Goal: Task Accomplishment & Management: Manage account settings

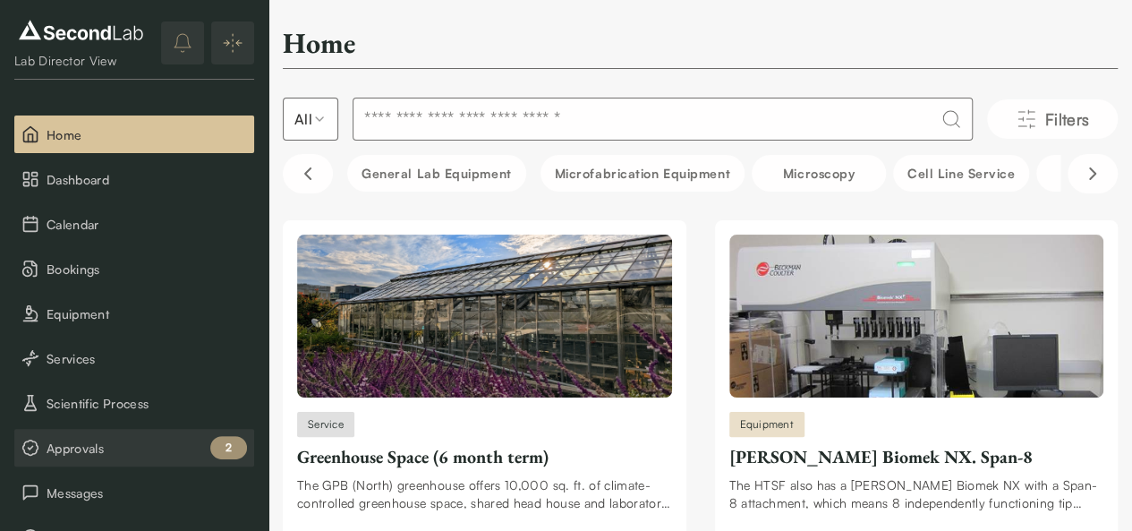
click at [77, 448] on span "Approvals" at bounding box center [147, 448] width 200 height 19
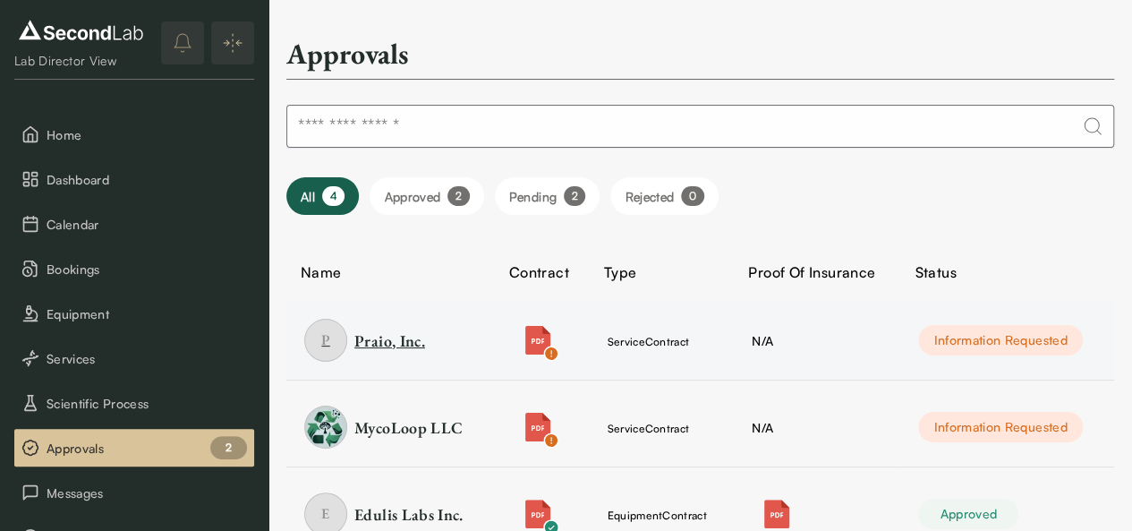
click at [406, 344] on div "Praio, Inc." at bounding box center [389, 340] width 71 height 22
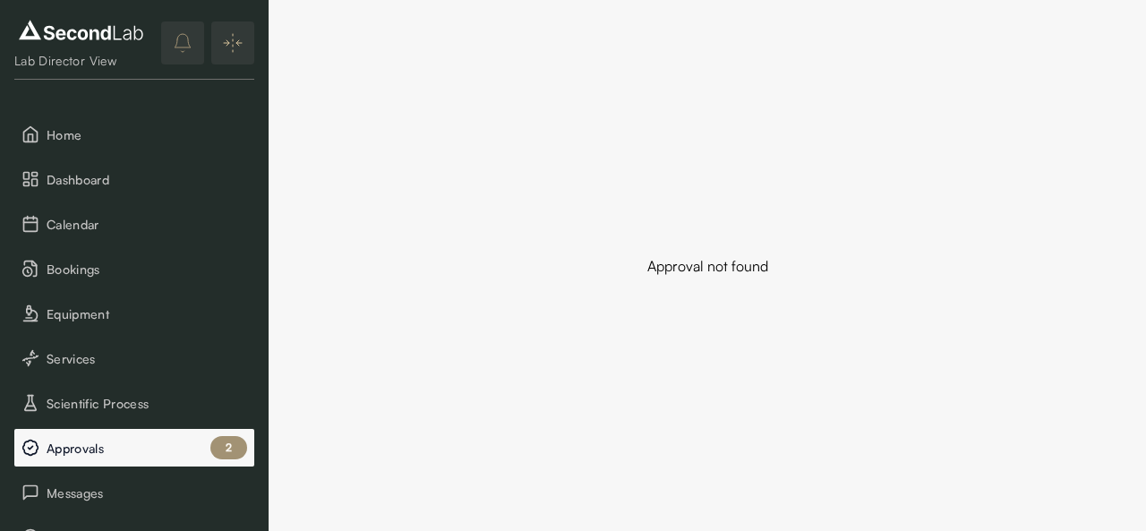
click at [152, 441] on span "Approvals" at bounding box center [147, 448] width 200 height 19
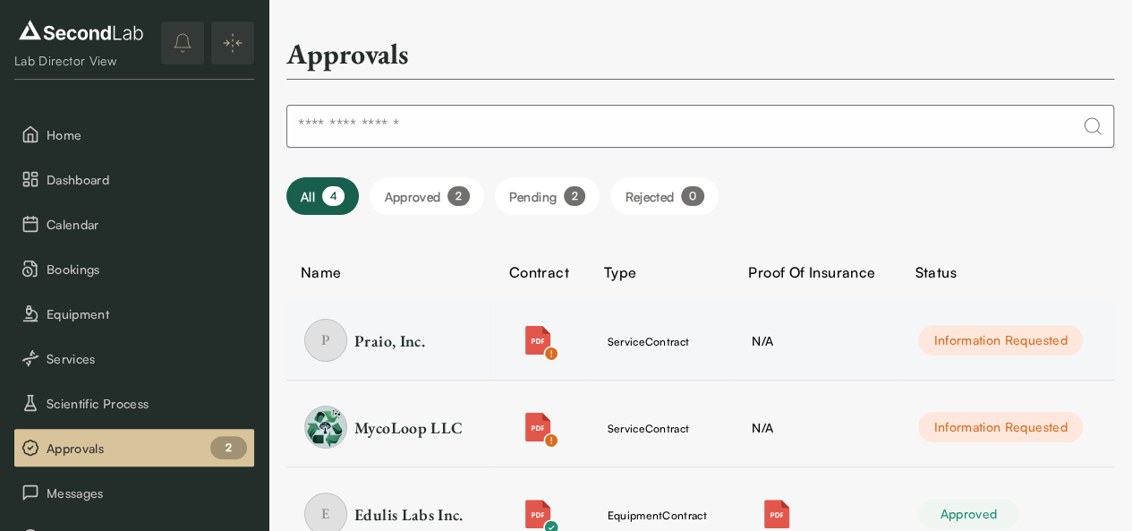
click at [968, 343] on div "Information Requested" at bounding box center [1000, 340] width 164 height 30
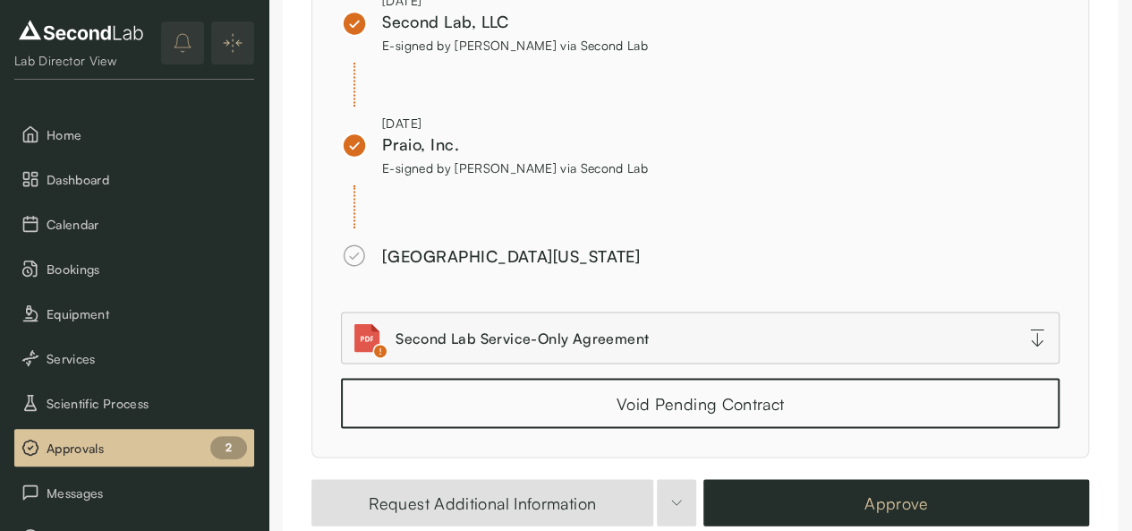
scroll to position [1612, 0]
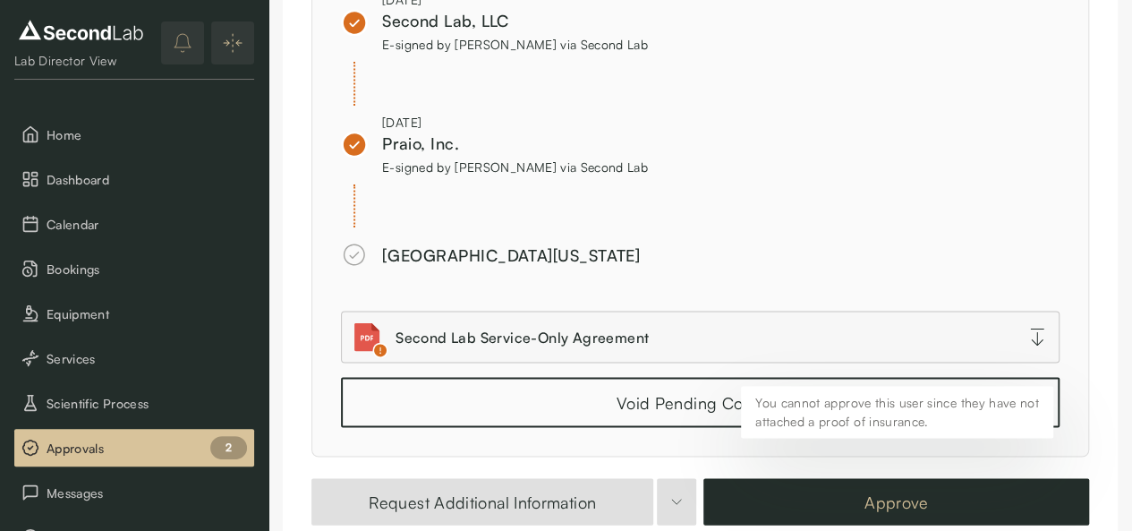
click at [868, 478] on button "Approve" at bounding box center [896, 501] width 386 height 47
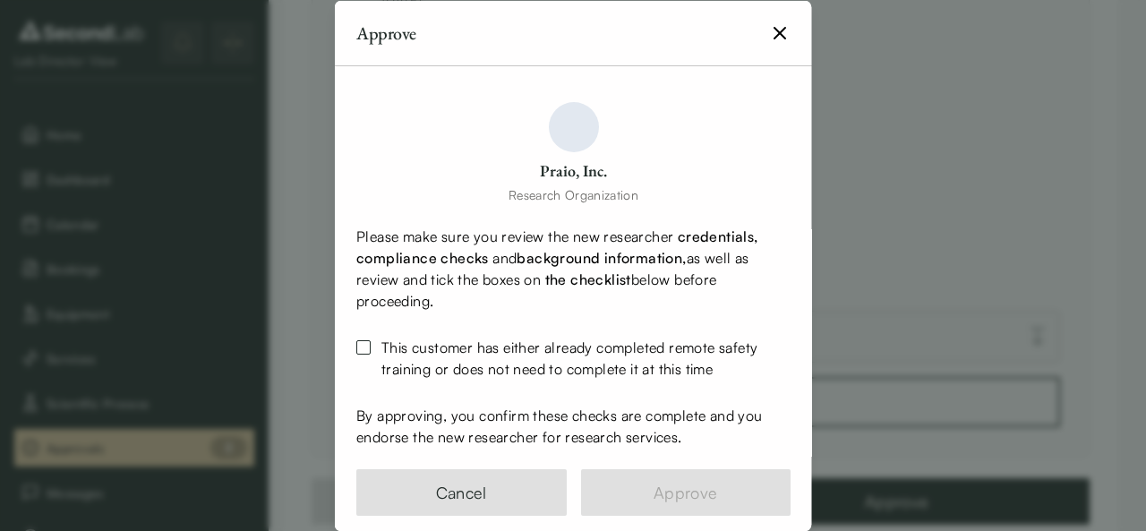
click at [363, 343] on button "This customer has either already completed remote safety training or does not n…" at bounding box center [363, 346] width 14 height 14
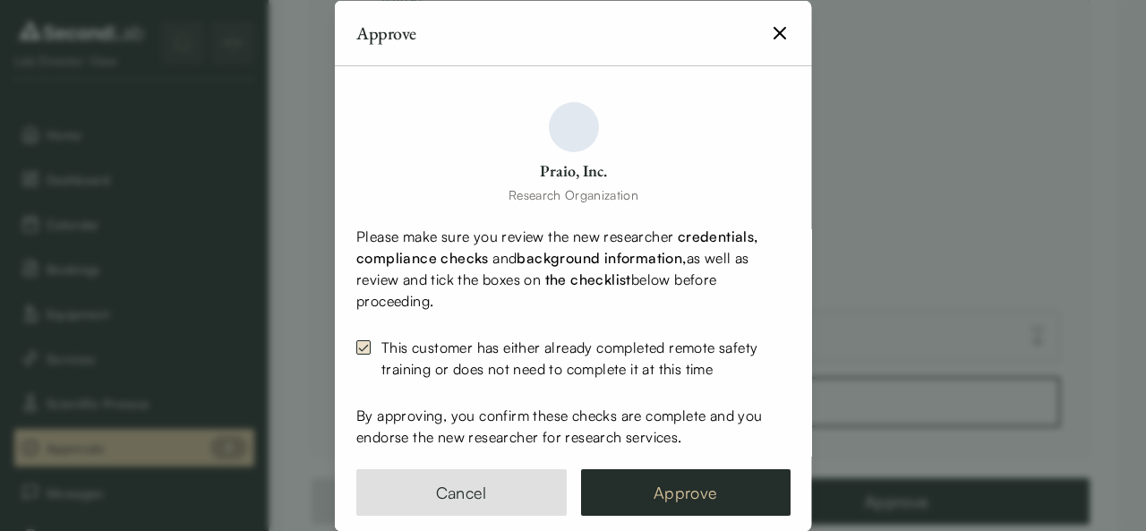
click at [602, 482] on button "Approve" at bounding box center [685, 491] width 210 height 47
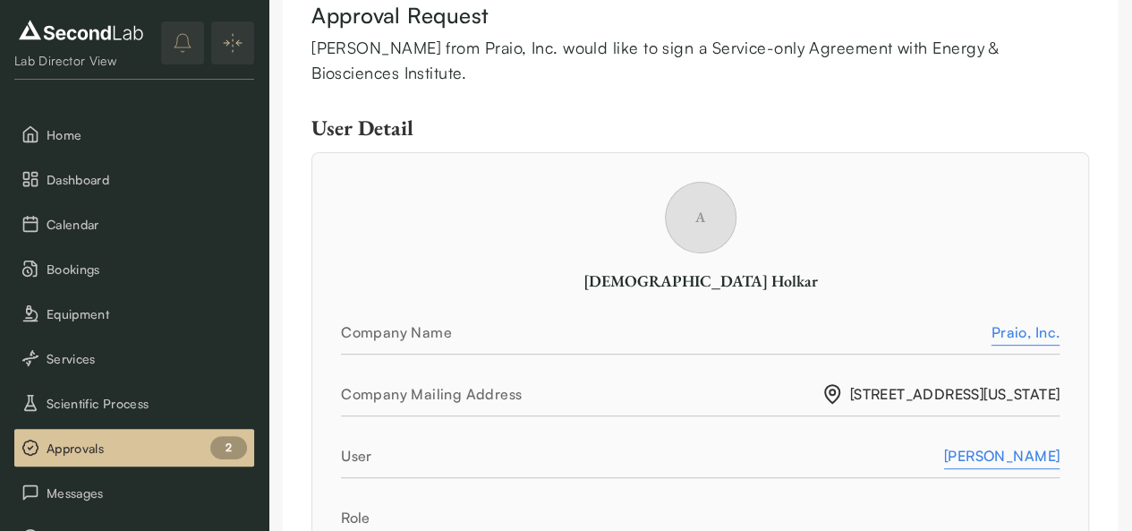
scroll to position [0, 0]
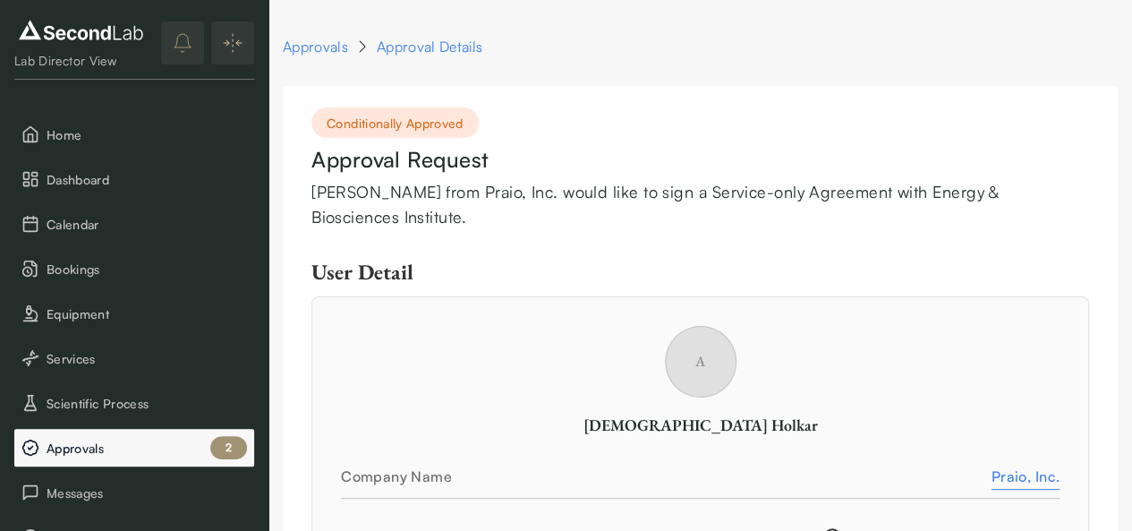
click at [97, 454] on span "Approvals" at bounding box center [147, 448] width 200 height 19
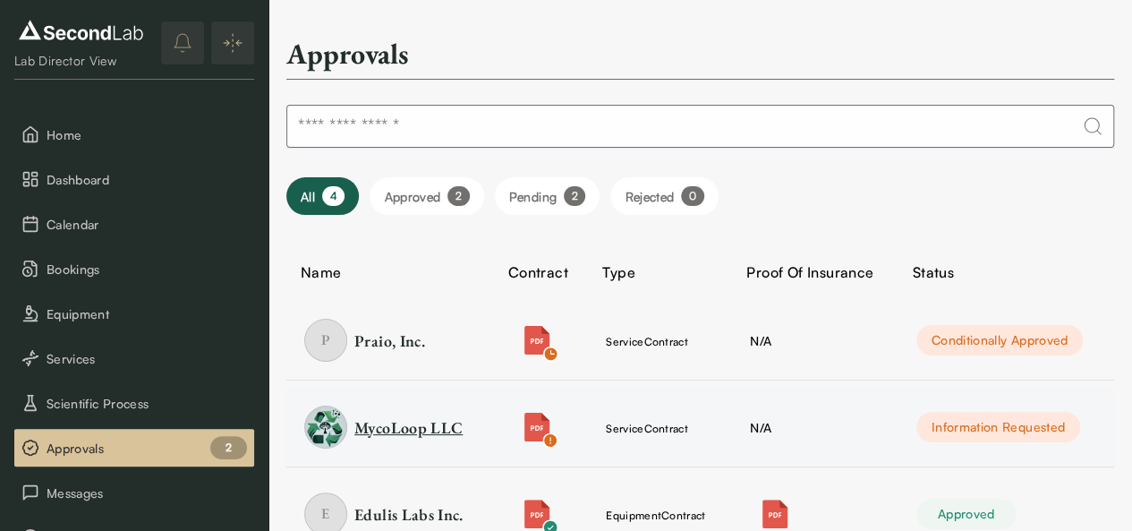
click at [422, 423] on div "MycoLoop LLC" at bounding box center [408, 427] width 108 height 22
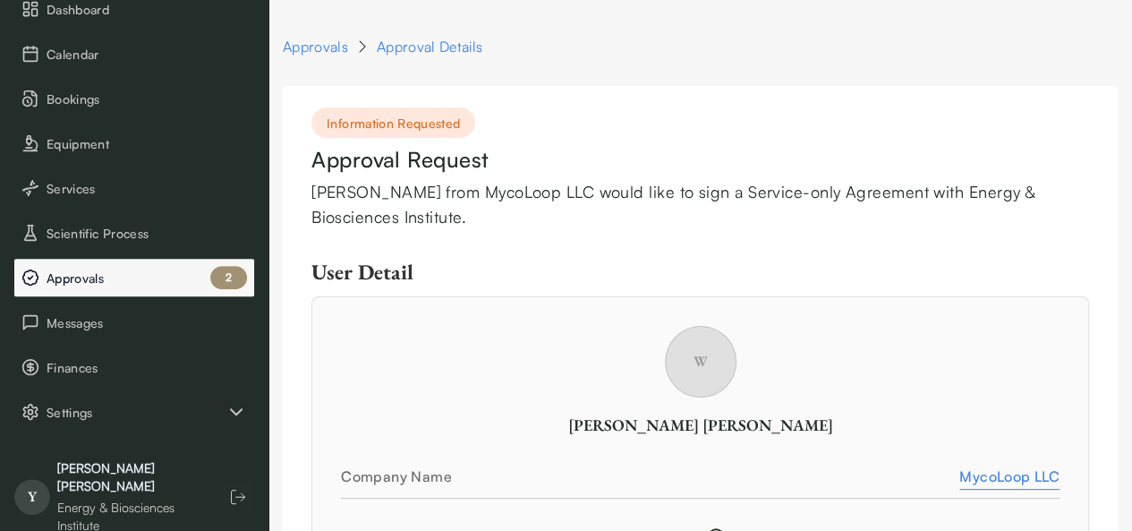
scroll to position [192, 0]
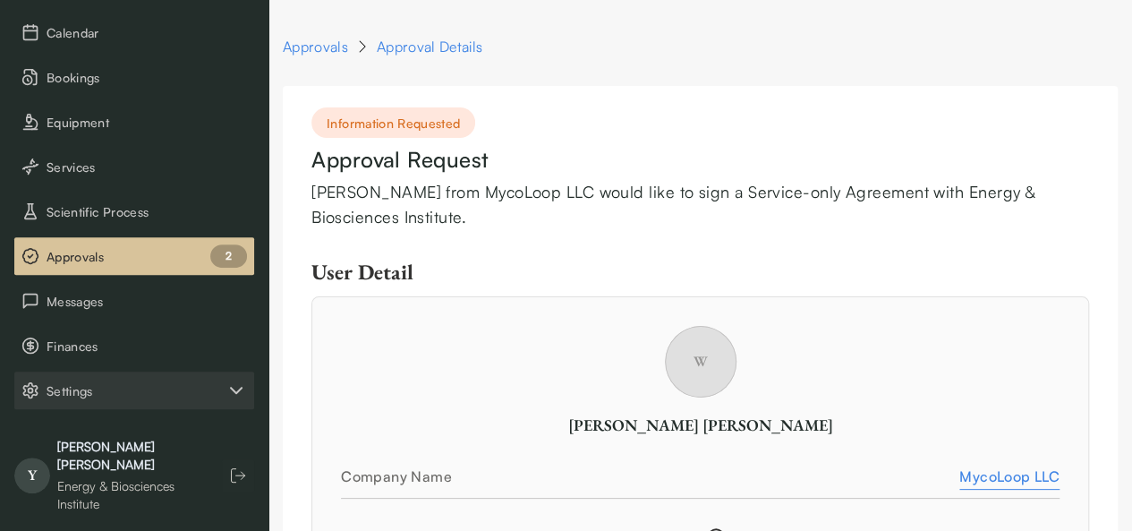
click at [84, 393] on span "Settings" at bounding box center [136, 390] width 179 height 19
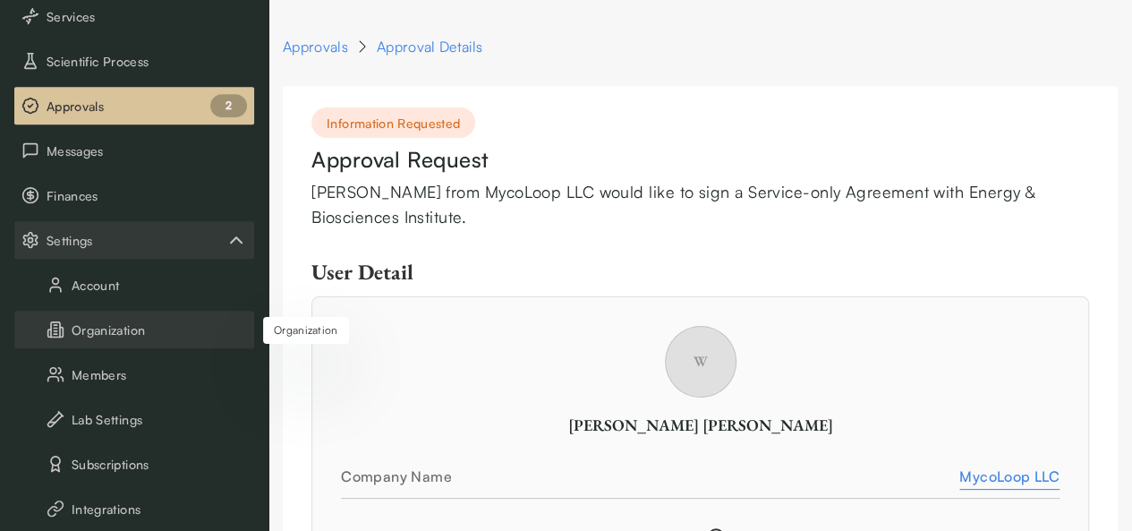
scroll to position [344, 0]
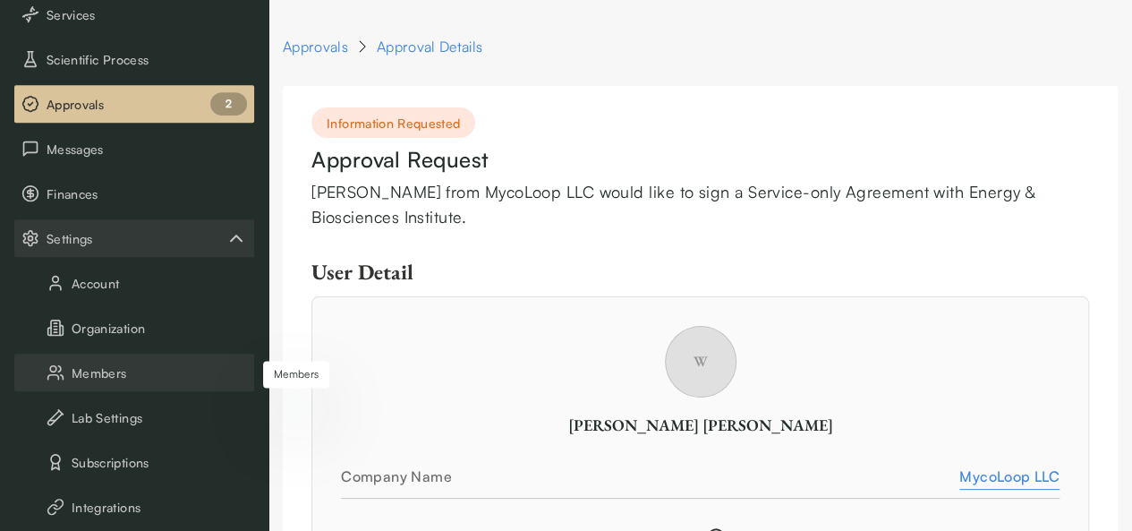
click at [120, 362] on button "Members" at bounding box center [134, 373] width 240 height 38
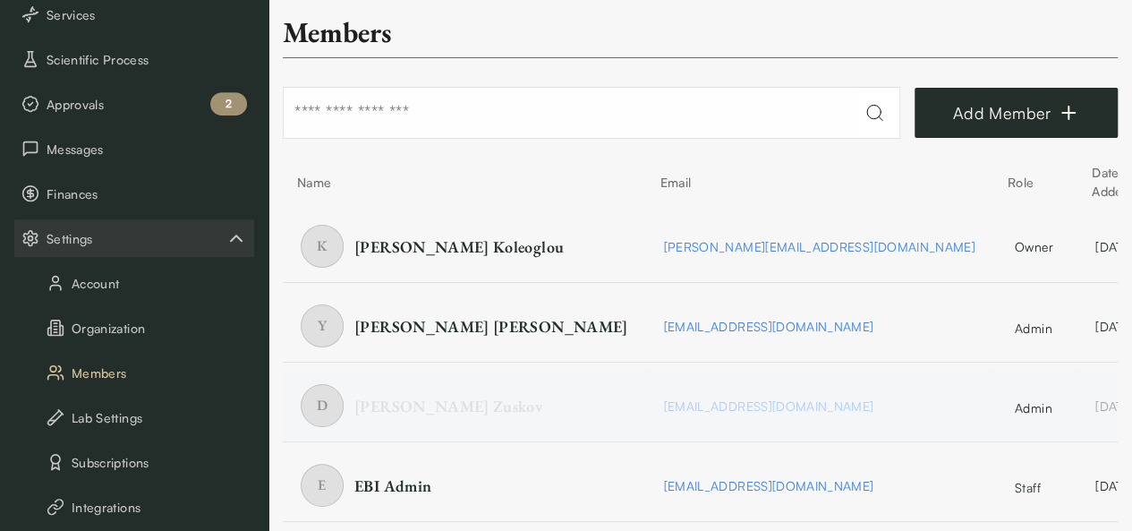
scroll to position [89, 0]
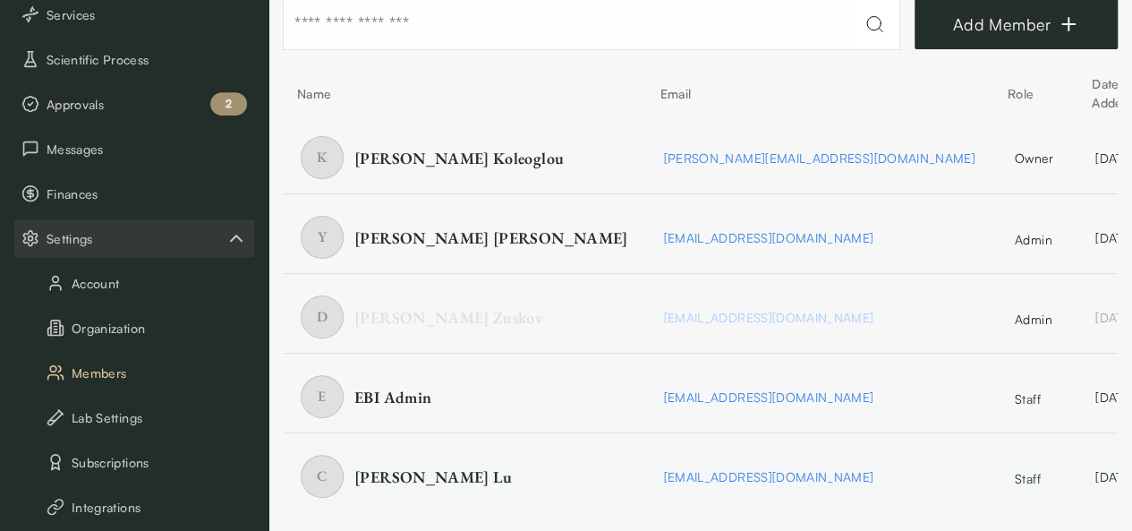
click at [1086, 470] on html "SKIP TO CONTENT Lab Director View Home Dashboard Calendar Bookings Equipment Se…" at bounding box center [566, 222] width 1132 height 622
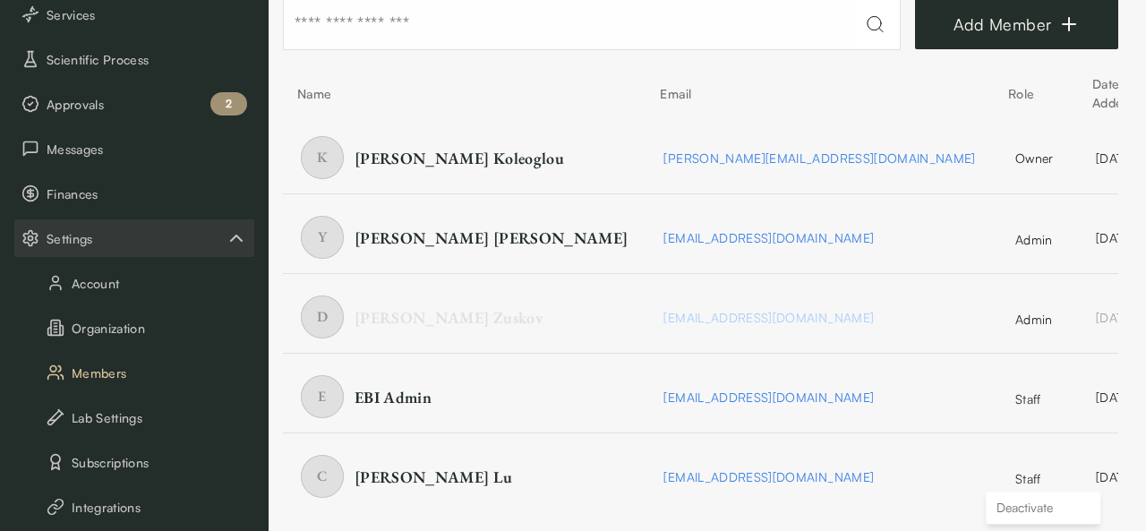
click at [711, 484] on html "SKIP TO CONTENT Lab Director View Home Dashboard Calendar Bookings Equipment Se…" at bounding box center [573, 222] width 1146 height 622
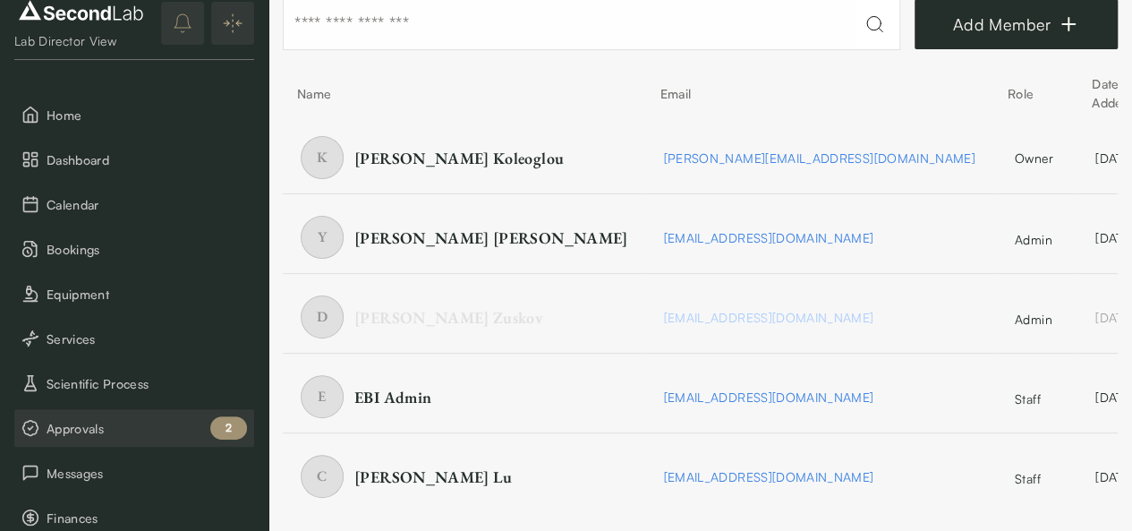
scroll to position [0, 0]
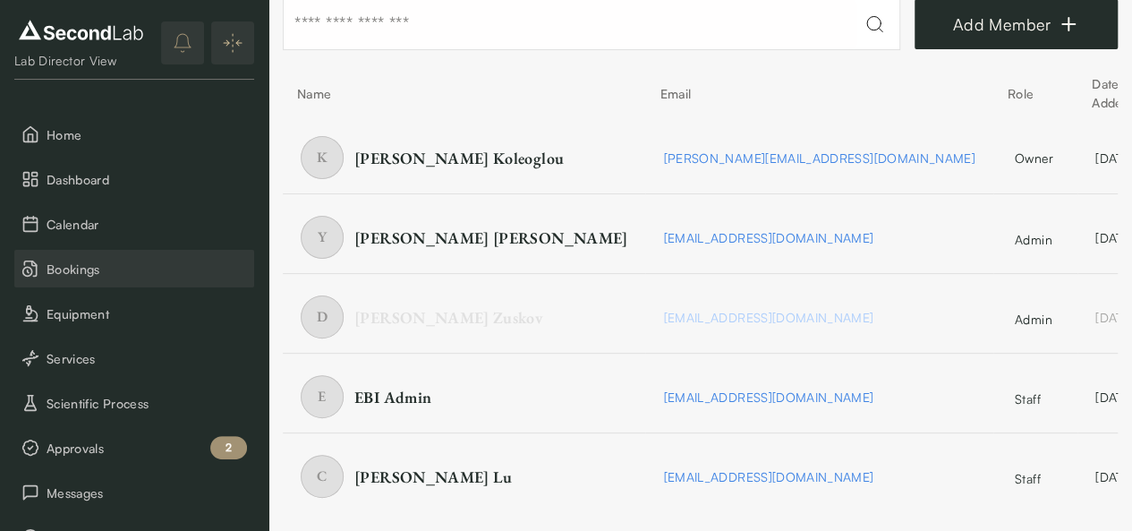
click at [83, 282] on button "Bookings" at bounding box center [134, 269] width 240 height 38
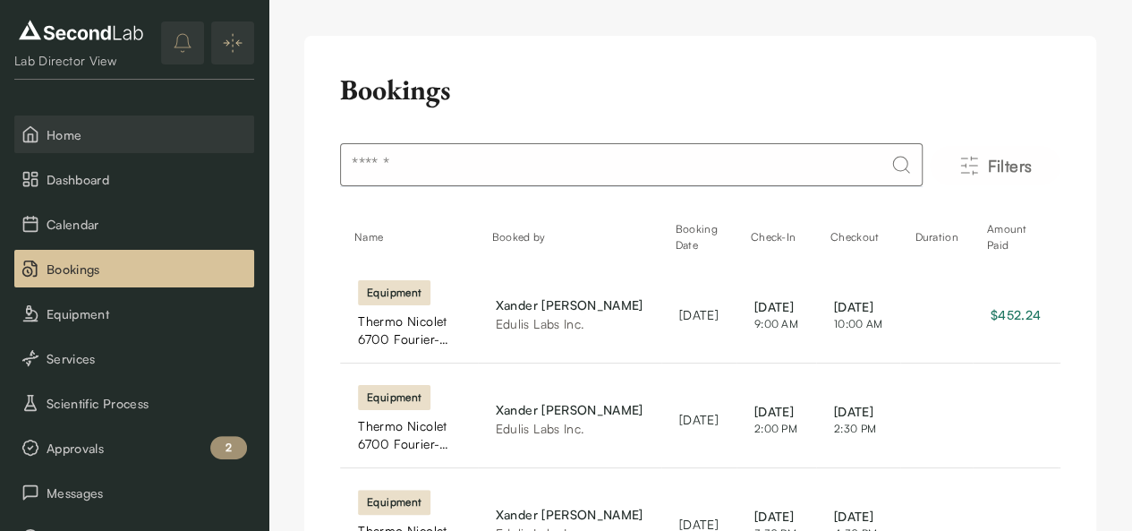
click at [79, 138] on span "Home" at bounding box center [147, 134] width 200 height 19
